Goal: Information Seeking & Learning: Learn about a topic

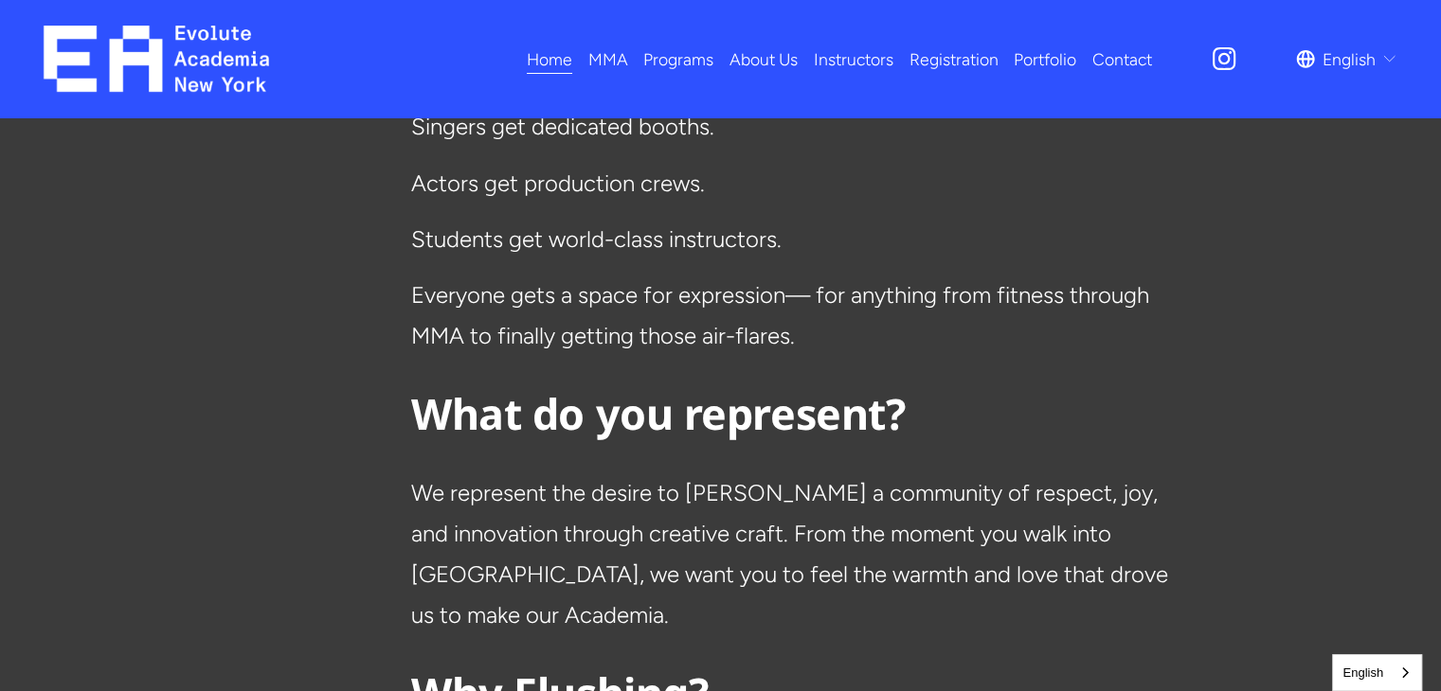
scroll to position [4330, 0]
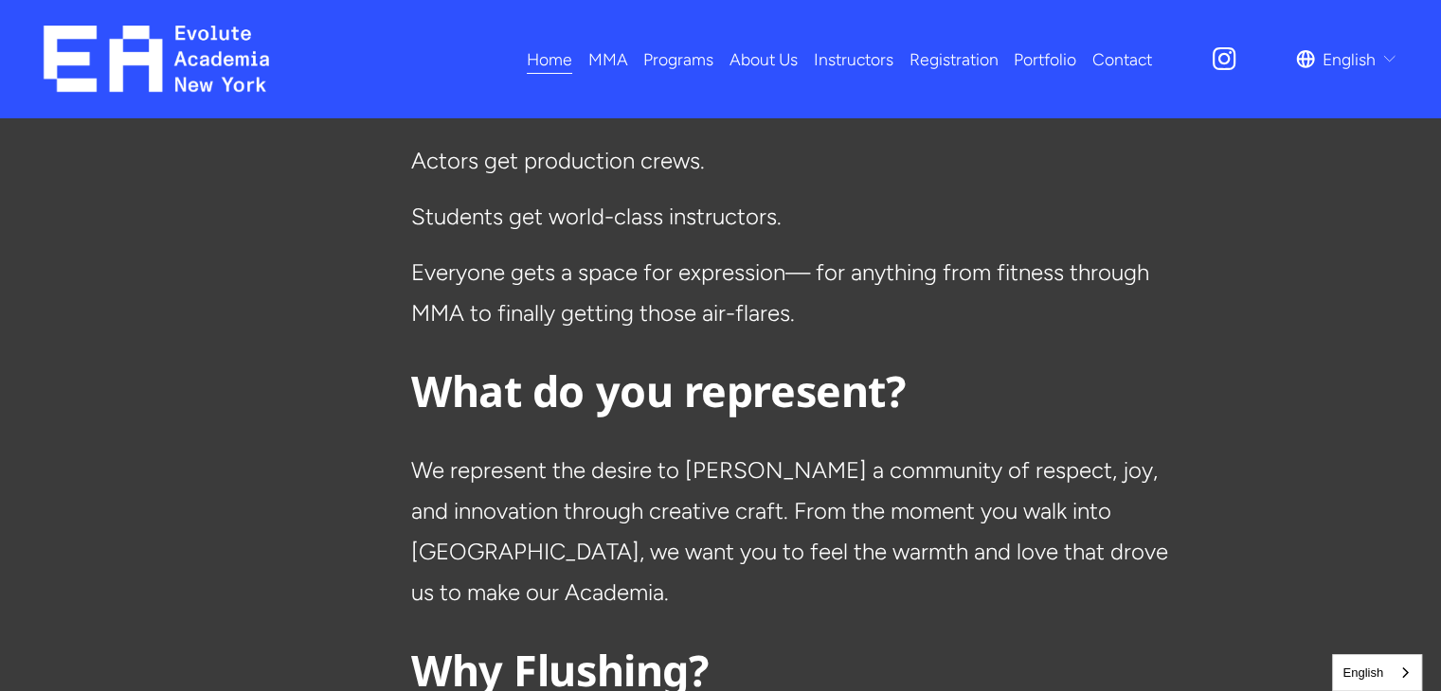
click at [914, 54] on link "Registration" at bounding box center [953, 59] width 89 height 33
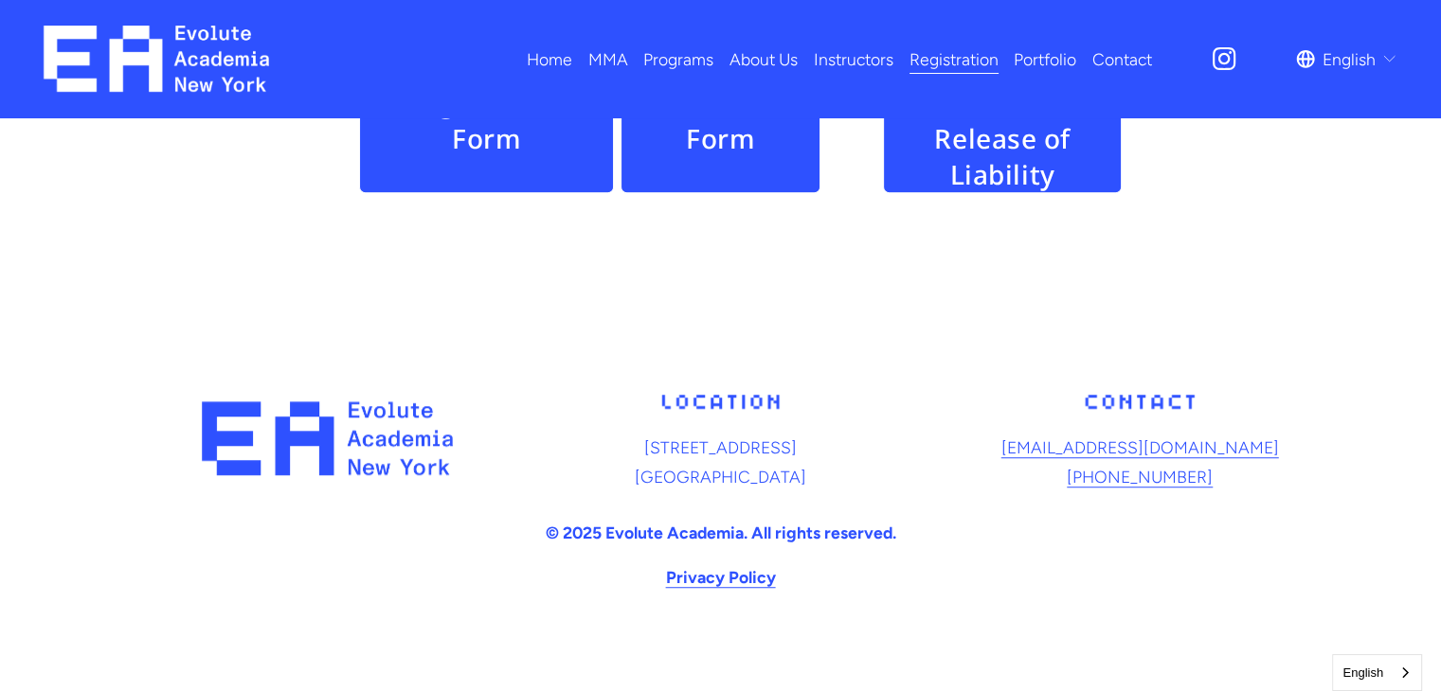
scroll to position [1210, 0]
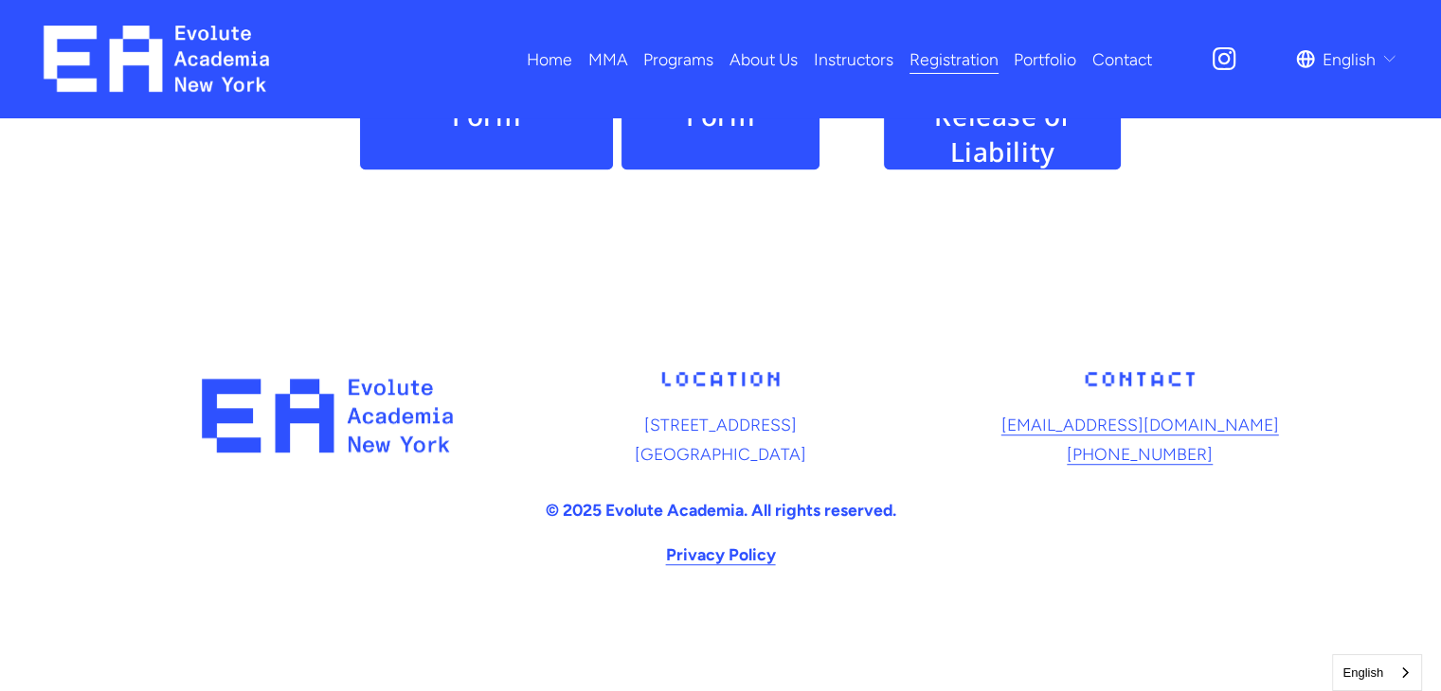
click at [557, 58] on link "Home" at bounding box center [549, 59] width 45 height 33
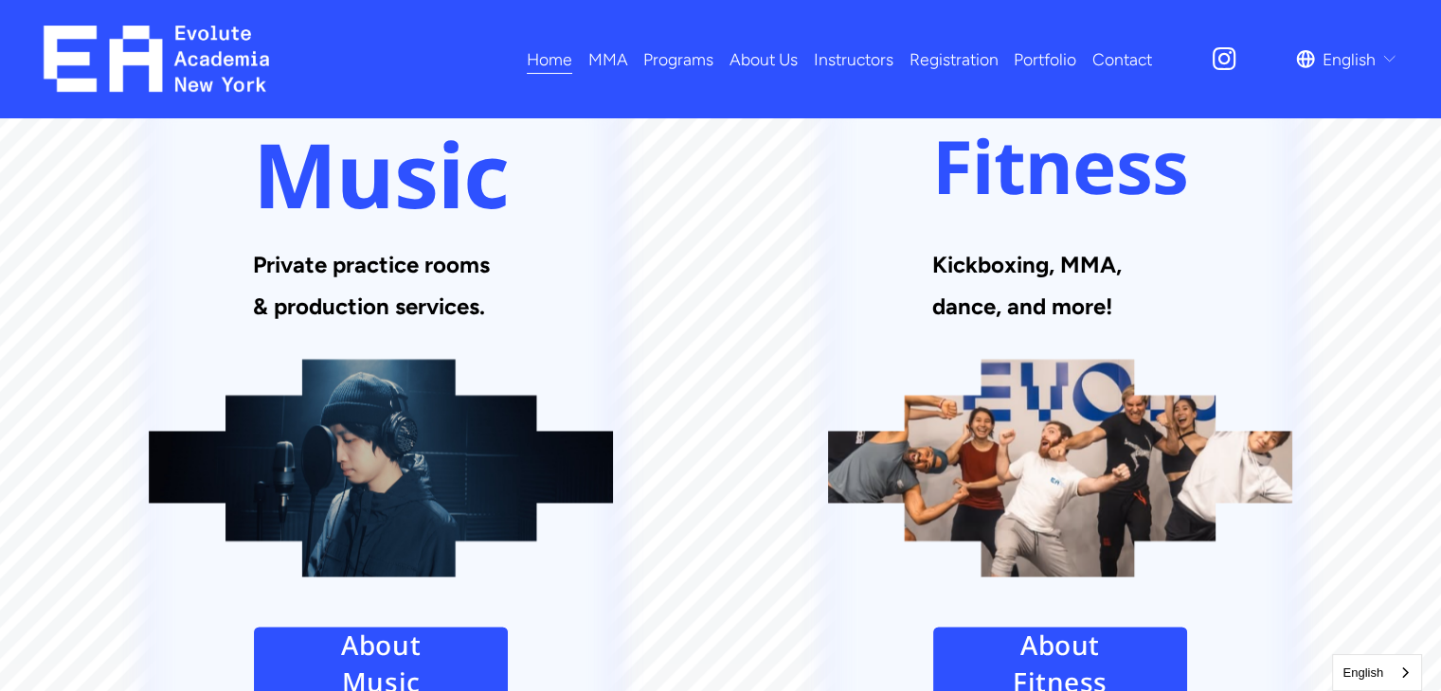
scroll to position [2318, 0]
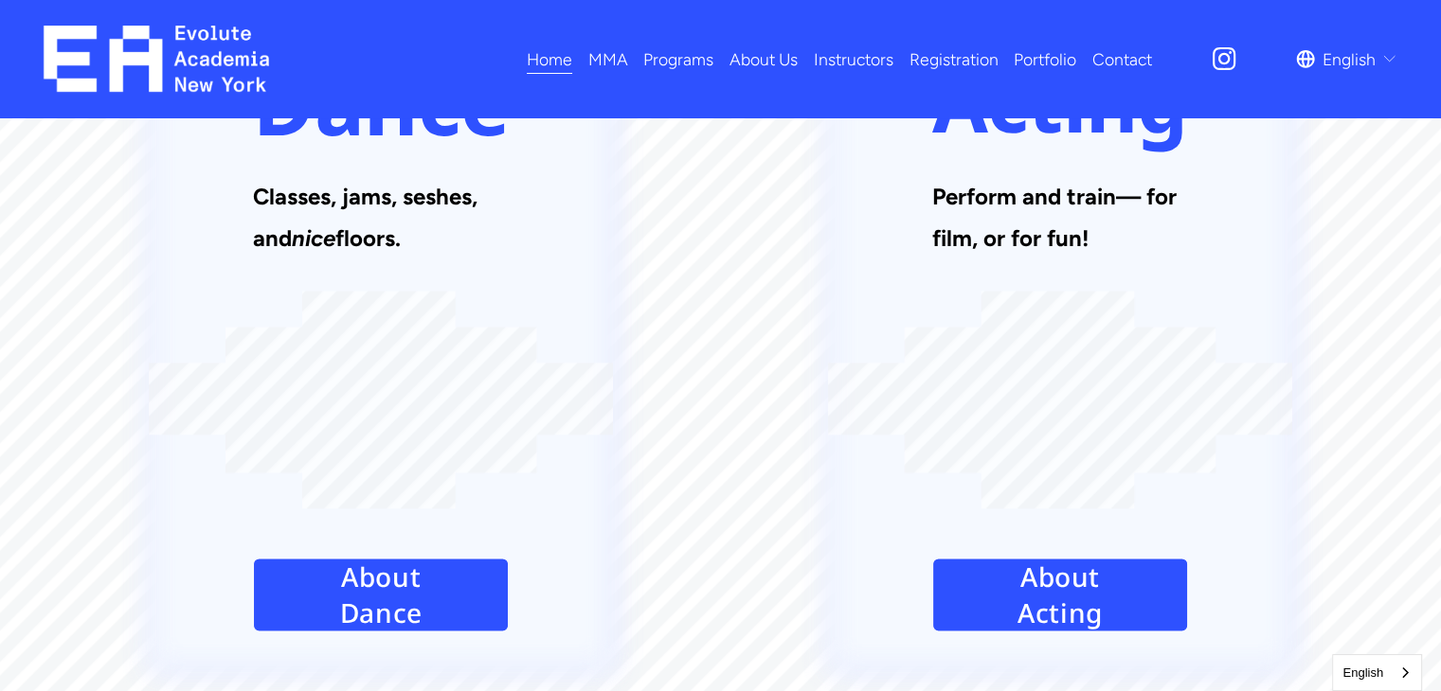
click at [408, 558] on link "About Dance" at bounding box center [381, 595] width 256 height 74
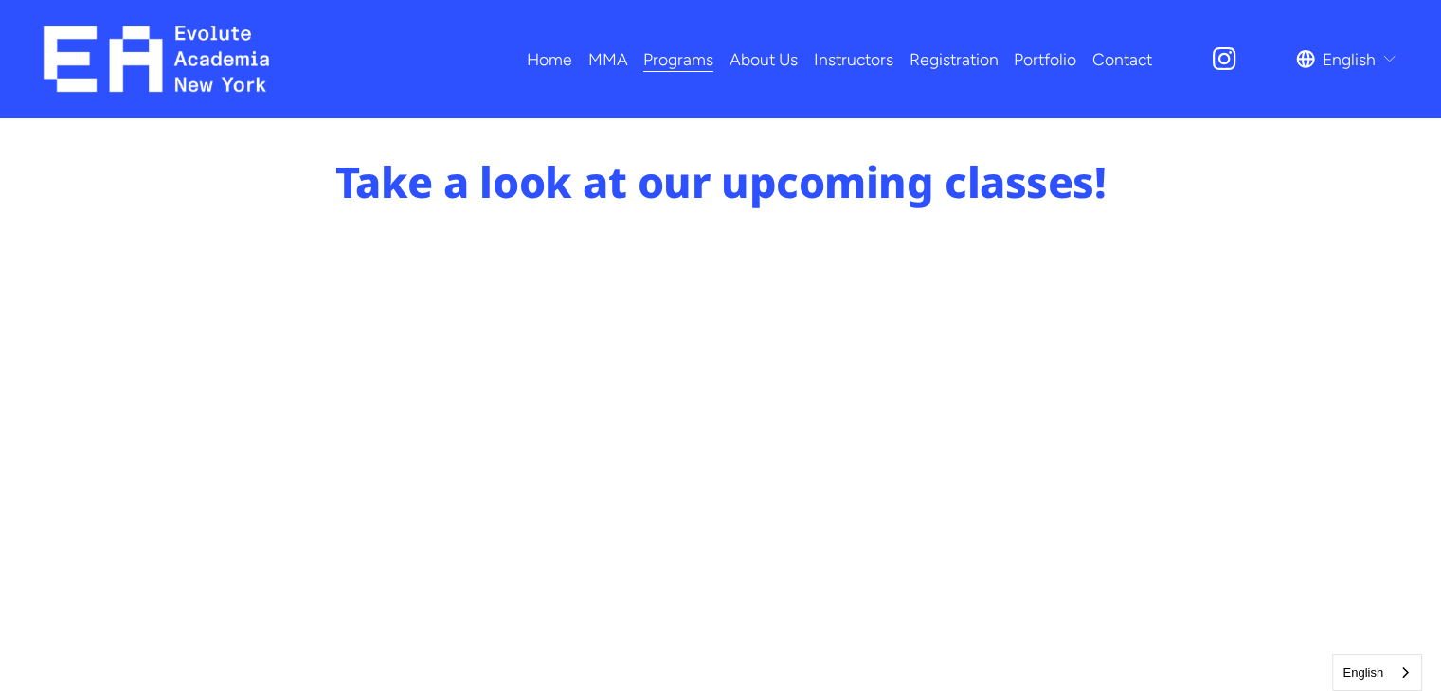
scroll to position [919, 0]
